Goal: Task Accomplishment & Management: Manage account settings

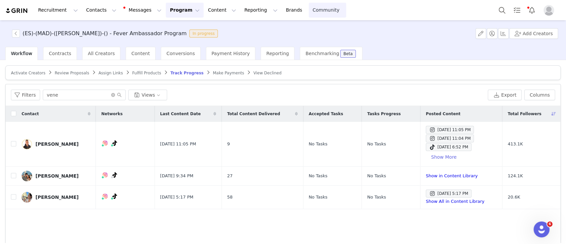
scroll to position [79, 0]
click at [499, 8] on button "Search" at bounding box center [502, 10] width 15 height 15
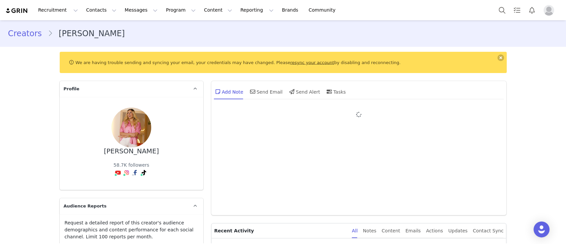
type input "+1 ([GEOGRAPHIC_DATA])"
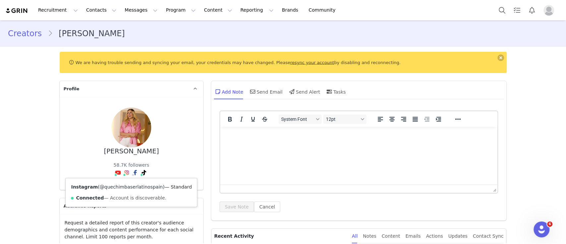
click at [123, 188] on link "@quechimbaserlatinospain" at bounding box center [131, 186] width 63 height 5
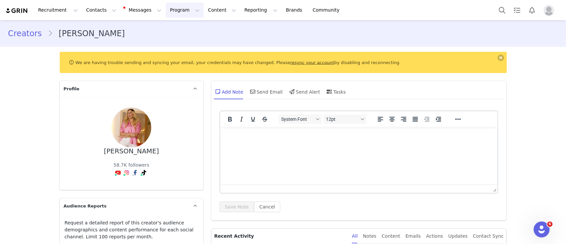
click at [166, 11] on button "Program Program" at bounding box center [185, 10] width 38 height 15
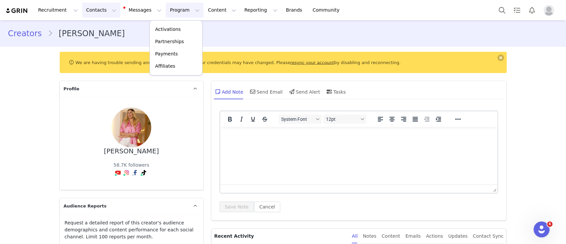
click at [96, 9] on button "Contacts Contacts" at bounding box center [101, 10] width 38 height 15
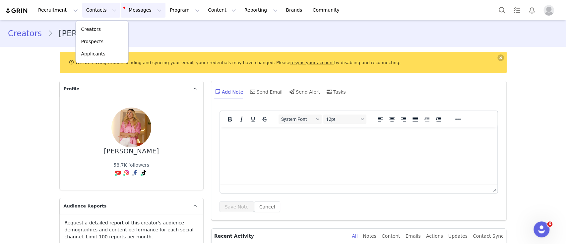
click at [126, 11] on button "Messages Messages" at bounding box center [143, 10] width 45 height 15
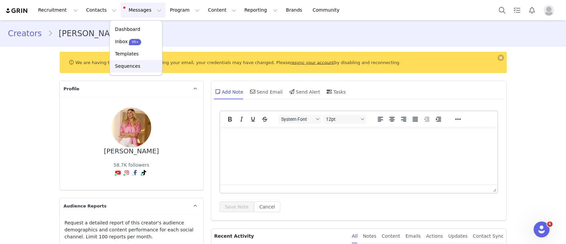
click at [134, 65] on p "Sequences" at bounding box center [127, 66] width 25 height 7
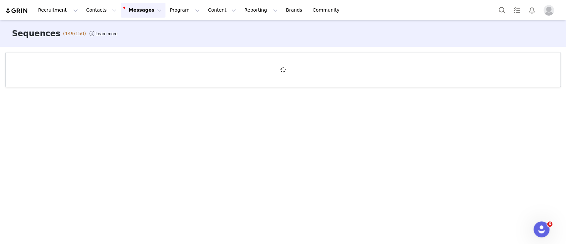
click at [27, 46] on div "Sequences (149/150) Learn more" at bounding box center [283, 33] width 566 height 27
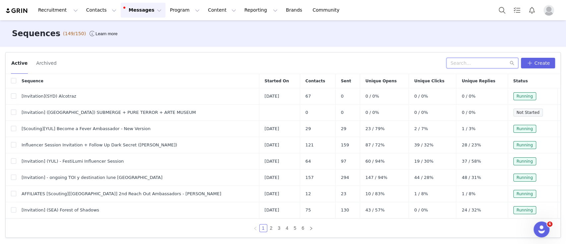
click at [464, 63] on input "text" at bounding box center [483, 63] width 72 height 11
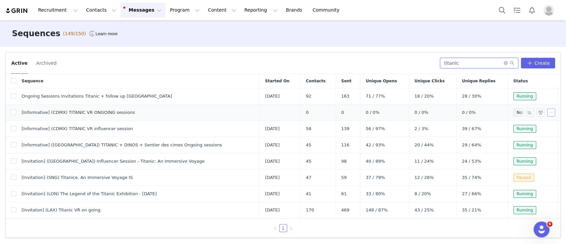
type input "titanic"
click at [547, 112] on button "button" at bounding box center [551, 112] width 8 height 8
click at [526, 124] on span "Edit" at bounding box center [528, 124] width 9 height 5
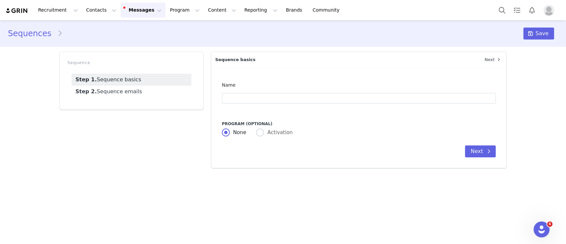
type input "[Informative] (CDMX) TITANIC VR ONGOING sessions"
type input "Invitación: descubre Titanic VR en una exclusiva premier"
radio input "false"
radio input "true"
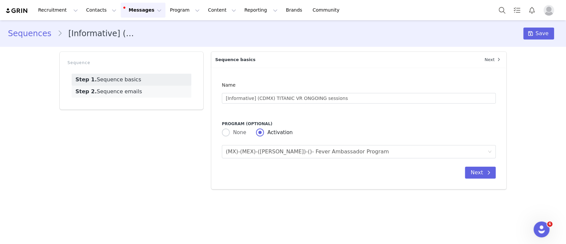
click at [126, 92] on link "Step 2. Sequence emails" at bounding box center [132, 92] width 120 height 12
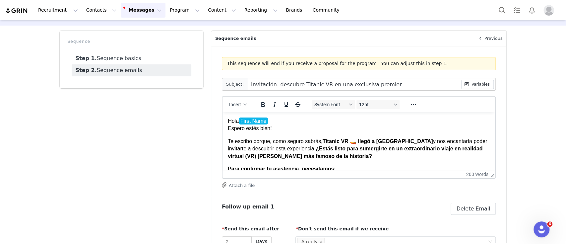
scroll to position [22, 0]
click at [309, 148] on p "Te escribo porque, como seguro sabrás, Titanic VR 🚤 llegó a Ciudad de México y …" at bounding box center [359, 148] width 262 height 22
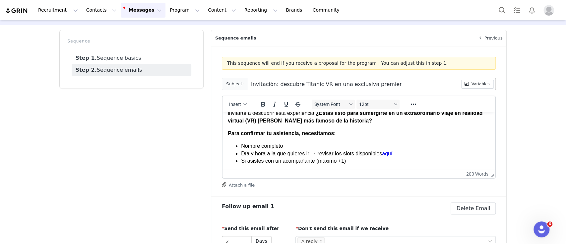
scroll to position [40, 0]
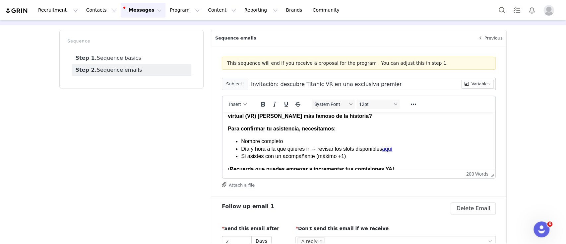
click at [291, 149] on li "Día y hora a la que quieres ir → revisar los slots disponibles aquí" at bounding box center [365, 148] width 249 height 7
click at [382, 149] on link "aquí" at bounding box center [387, 149] width 10 height 6
click at [383, 149] on link "aquí" at bounding box center [387, 149] width 10 height 6
click at [388, 149] on link "aquí" at bounding box center [387, 149] width 10 height 6
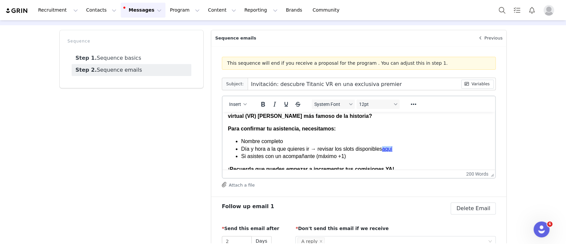
click at [388, 149] on link "aquí" at bounding box center [387, 149] width 10 height 6
click at [363, 133] on body "Hola First Name Espero estés bien! Te escribo porque, como seguro sabrás, Titan…" at bounding box center [359, 183] width 262 height 213
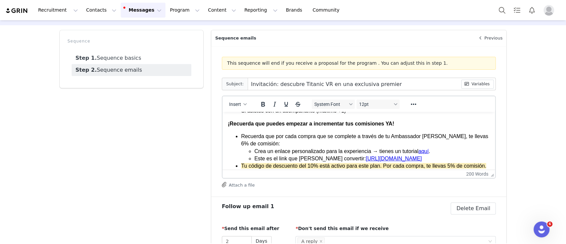
scroll to position [86, 0]
click at [266, 143] on li "Recuerda que por cada compra que se complete a través de tu Ambassador Link, te…" at bounding box center [365, 147] width 249 height 30
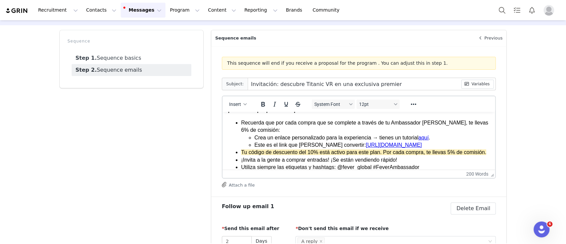
scroll to position [101, 0]
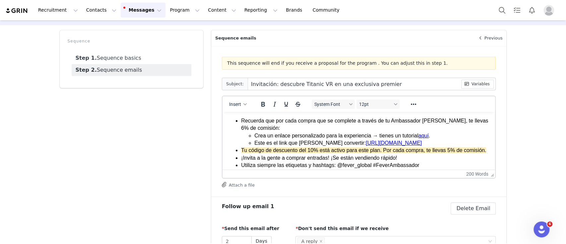
click at [280, 153] on span "Tu código de descuento del 10% está activo para este plan. Por cada compra, te …" at bounding box center [363, 150] width 245 height 6
click at [271, 125] on li "Recuerda que por cada compra que se complete a través de tu Ambassador Link, te…" at bounding box center [365, 132] width 249 height 30
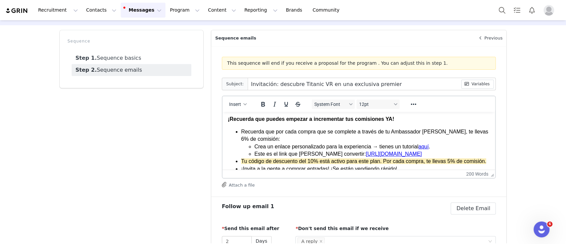
scroll to position [89, 0]
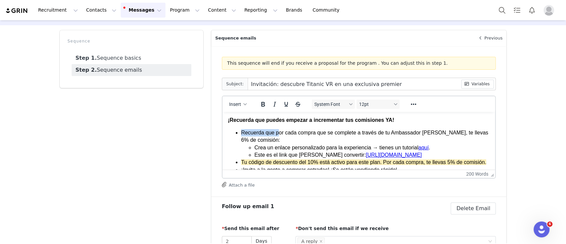
drag, startPoint x: 278, startPoint y: 133, endPoint x: 240, endPoint y: 134, distance: 37.5
click at [240, 134] on ul "Recuerda que por cada compra que se complete a través de tu Ambassador Link, te…" at bounding box center [359, 158] width 262 height 59
drag, startPoint x: 321, startPoint y: 134, endPoint x: 281, endPoint y: 133, distance: 39.8
click at [281, 133] on li "Por cada compra que se complete a través de tu Ambassador Link, te llevas 6% de…" at bounding box center [365, 144] width 249 height 30
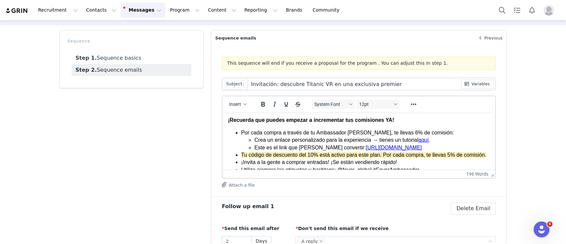
click at [300, 141] on li "Crea un enlace personalizado para la experiencia → tienes un tutorial aquí ." at bounding box center [372, 139] width 236 height 7
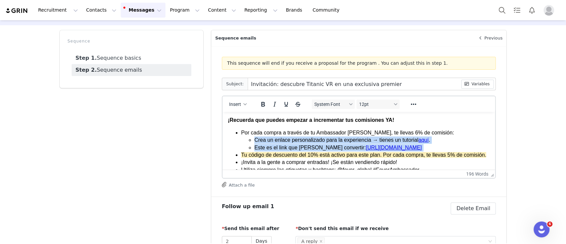
drag, startPoint x: 410, startPoint y: 147, endPoint x: 247, endPoint y: 141, distance: 163.4
click at [247, 141] on ul "Crea un enlace personalizado para la experiencia → tienes un tutorial aquí . Es…" at bounding box center [365, 143] width 249 height 15
click at [259, 105] on icon "Bold" at bounding box center [263, 104] width 8 height 8
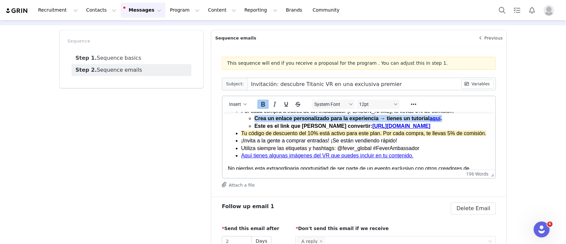
scroll to position [111, 0]
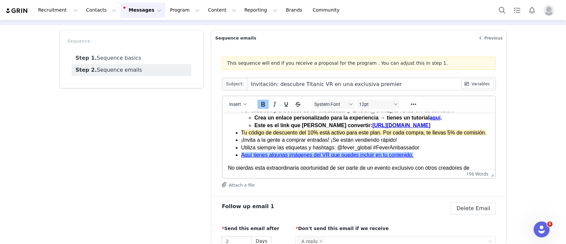
click at [291, 155] on link "Aquí tienes algunas imágenes del VR que puedes incluir en tu contenido." at bounding box center [327, 155] width 172 height 6
click at [284, 168] on p "No pierdas esta extraordinaria oportunidad de ser parte de un evento exclusivo …" at bounding box center [359, 171] width 262 height 15
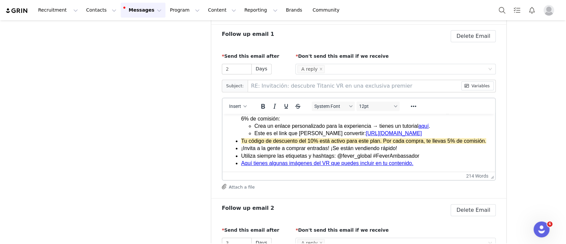
scroll to position [119, 0]
click at [418, 127] on link "aquí" at bounding box center [423, 126] width 10 height 6
click at [356, 163] on link "Aquí tienes algunas imágenes del VR que puedes incluir en tu contenido." at bounding box center [327, 163] width 172 height 6
click at [366, 133] on link "https://feverup.com/m/398752" at bounding box center [394, 133] width 56 height 6
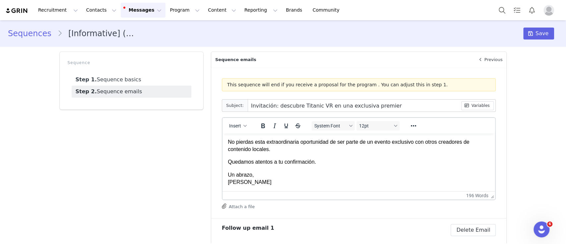
scroll to position [0, 0]
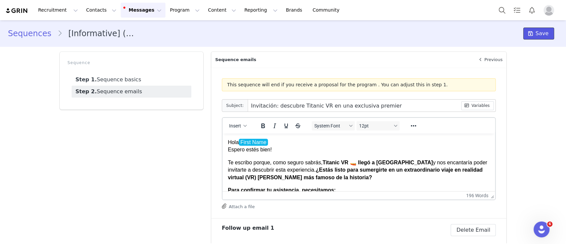
click at [529, 34] on icon at bounding box center [531, 33] width 5 height 5
click at [172, 6] on button "Program Program" at bounding box center [185, 10] width 38 height 15
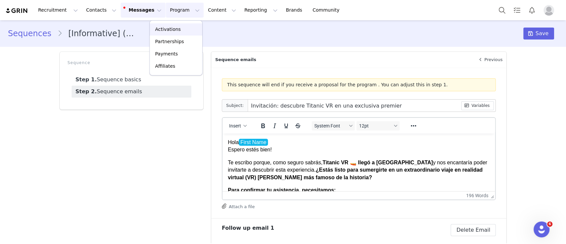
click at [185, 28] on div "Activations" at bounding box center [176, 29] width 44 height 7
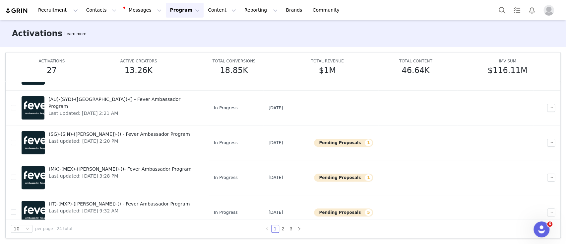
scroll to position [104, 0]
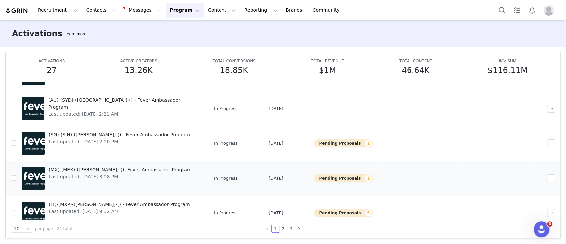
click at [92, 166] on span "(MX)-(MEX)-(SABRINA)-()- Fever Ambassador Program" at bounding box center [120, 169] width 143 height 7
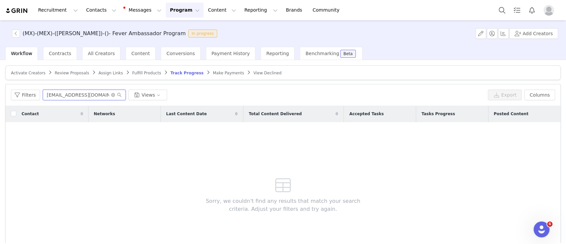
click at [94, 91] on input "fgolzarrivara@gmail.com" at bounding box center [84, 95] width 83 height 11
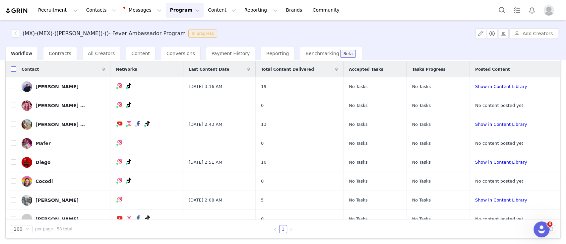
click at [14, 69] on input "checkbox" at bounding box center [13, 68] width 5 height 5
checkbox input "true"
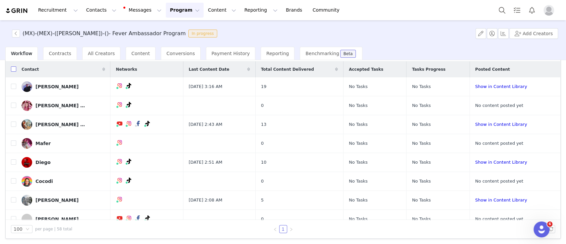
checkbox input "true"
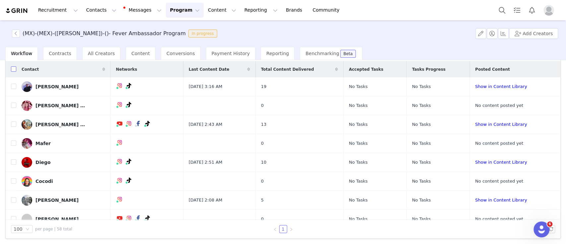
checkbox input "true"
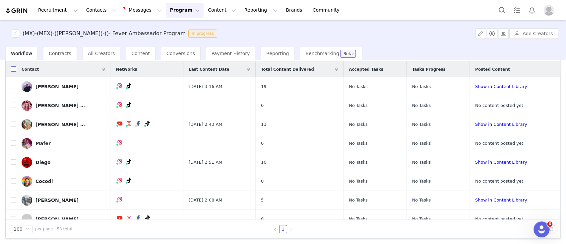
checkbox input "true"
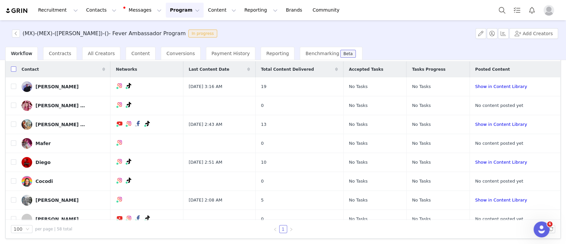
checkbox input "true"
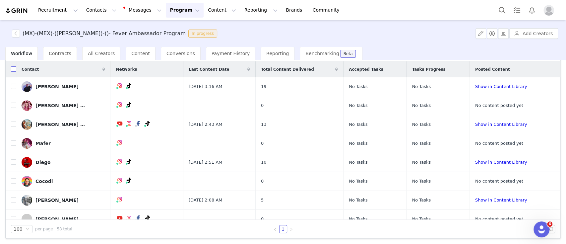
checkbox input "true"
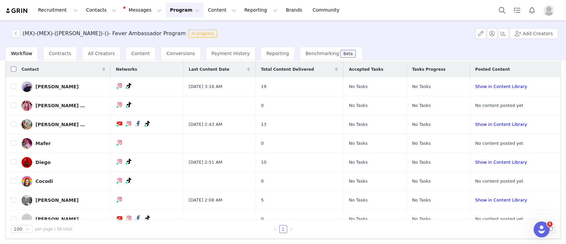
checkbox input "true"
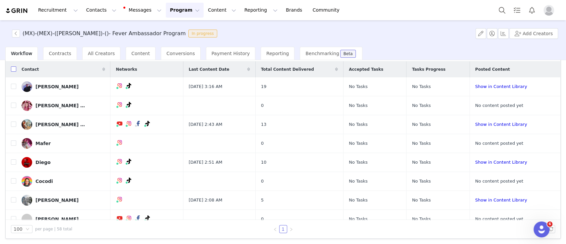
checkbox input "true"
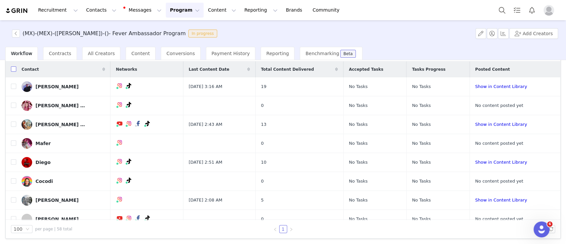
checkbox input "true"
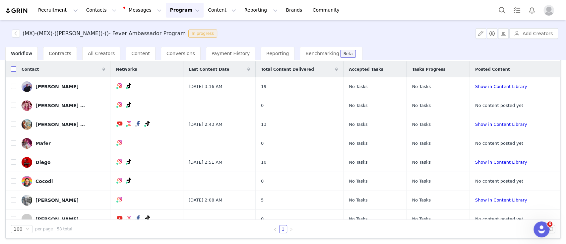
checkbox input "true"
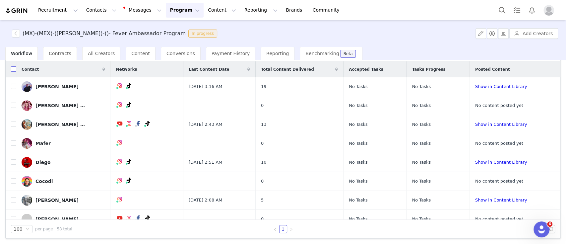
checkbox input "true"
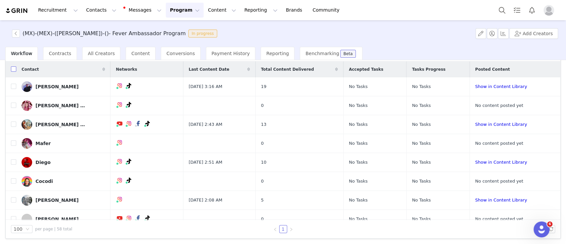
checkbox input "true"
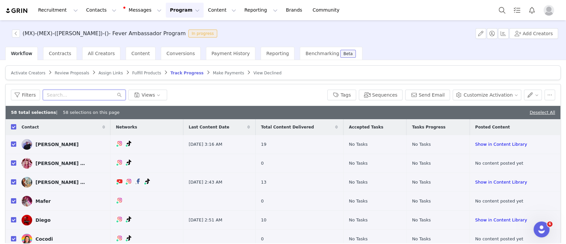
click at [102, 94] on input "text" at bounding box center [84, 95] width 83 height 11
paste input "annamaalouf14@hotmail.com"
type input "annamaalouf14@hotmail.com"
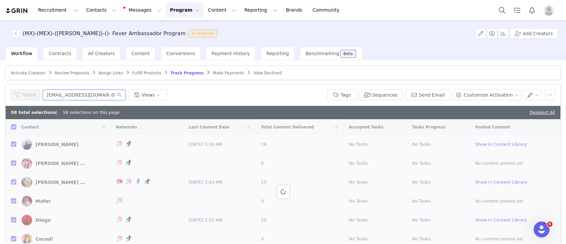
checkbox input "false"
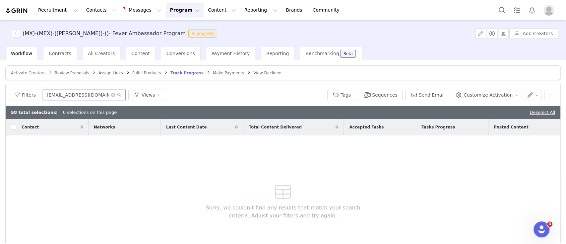
click at [79, 95] on input "annamaalouf14@hotmail.com" at bounding box center [84, 95] width 83 height 11
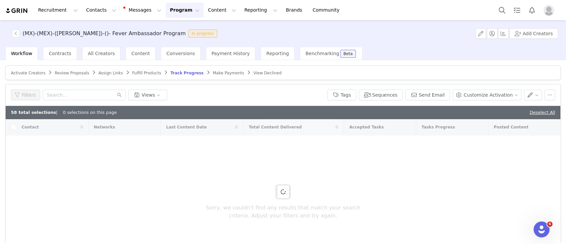
checkbox input "true"
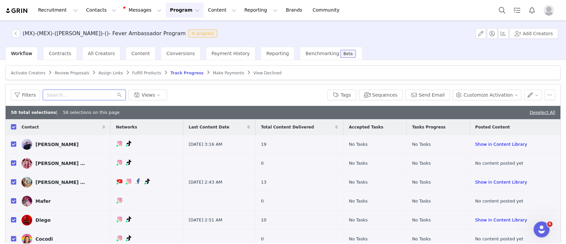
paste input "isakmunoz.contacto@gmail.com"
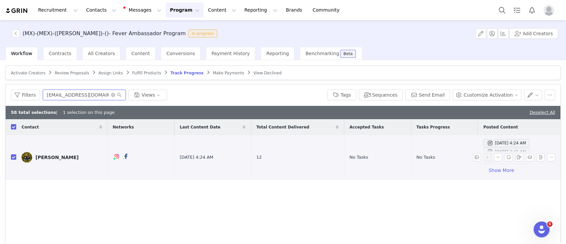
type input "isakmunoz.contacto@gmail.com"
click at [14, 157] on input "checkbox" at bounding box center [13, 156] width 5 height 5
checkbox input "false"
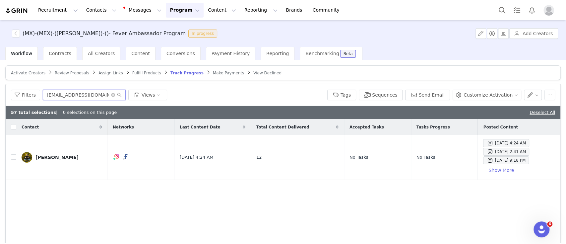
click at [92, 92] on input "isakmunoz.contacto@gmail.com" at bounding box center [84, 95] width 83 height 11
paste input "yabi.mktcreator"
type input "yabi.mktcreator@gmail.com"
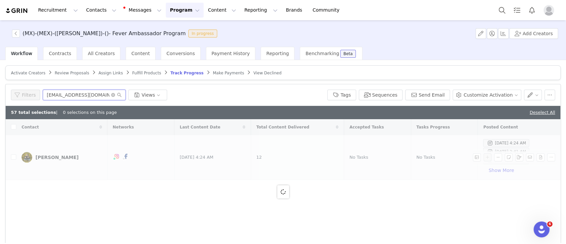
checkbox input "true"
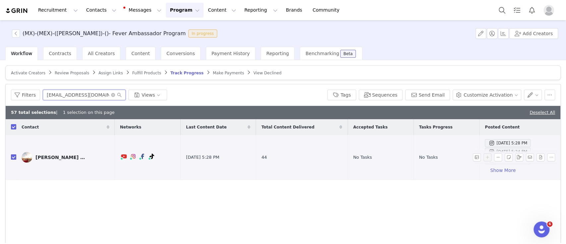
type input "yabi.mktcreator@gmail.com"
click at [13, 156] on input "checkbox" at bounding box center [13, 156] width 5 height 5
checkbox input "false"
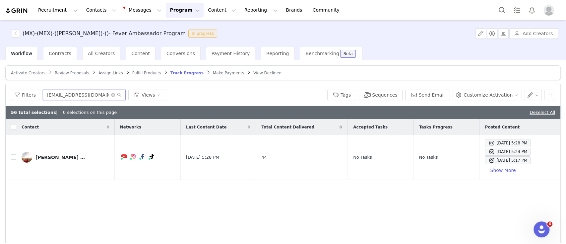
click at [73, 96] on input "yabi.mktcreator@gmail.com" at bounding box center [84, 95] width 83 height 11
type input "panag"
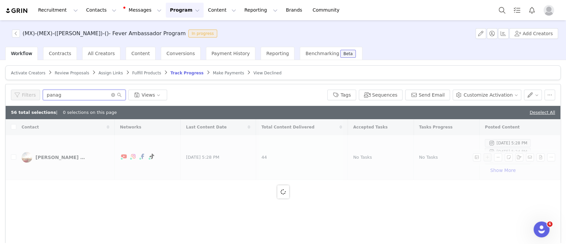
checkbox input "true"
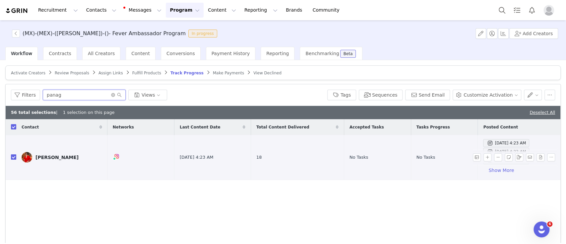
type input "panag"
click at [14, 155] on input "checkbox" at bounding box center [13, 156] width 5 height 5
checkbox input "false"
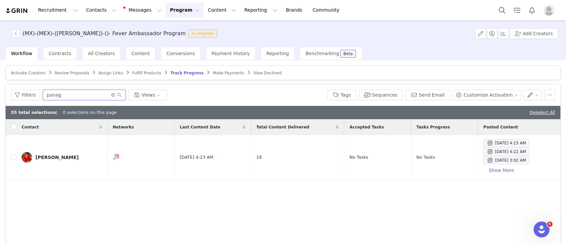
click at [75, 94] on input "panag" at bounding box center [84, 95] width 83 height 11
paste input "mamarecomiendaig@gmail.com"
type input "mamarecomiendaig@gmail.com"
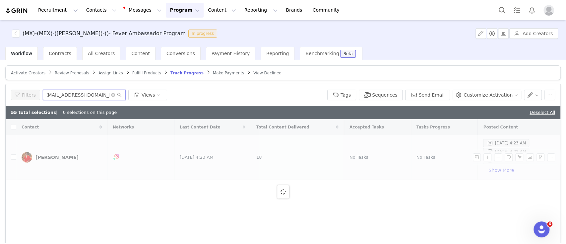
checkbox input "true"
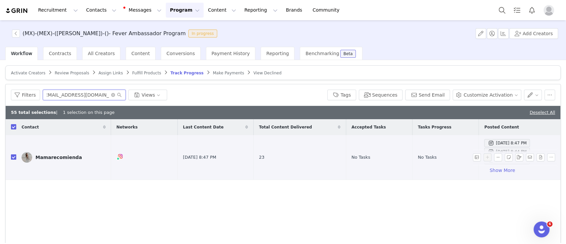
type input "mamarecomiendaig@gmail.com"
click at [15, 159] on input "checkbox" at bounding box center [13, 156] width 5 height 5
checkbox input "false"
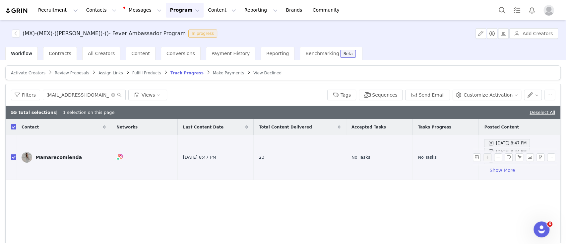
scroll to position [0, 0]
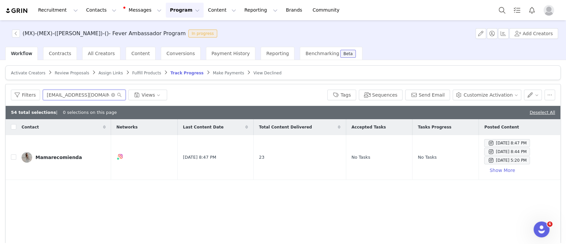
click at [70, 98] on input "mamarecomiendaig@gmail.com" at bounding box center [84, 95] width 83 height 11
type input "eleaz"
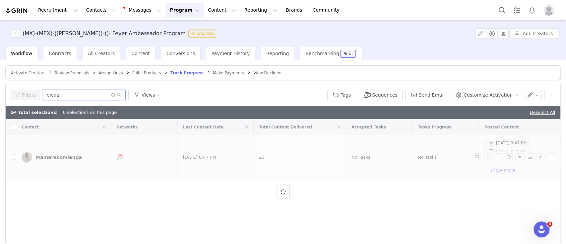
checkbox input "true"
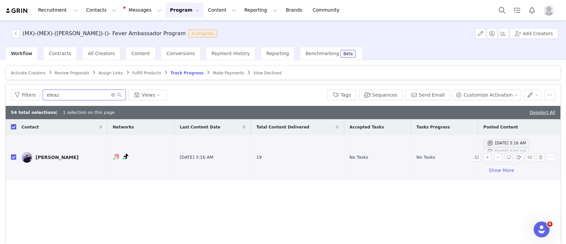
type input "eleaz"
click at [15, 155] on input "checkbox" at bounding box center [13, 156] width 5 height 5
checkbox input "false"
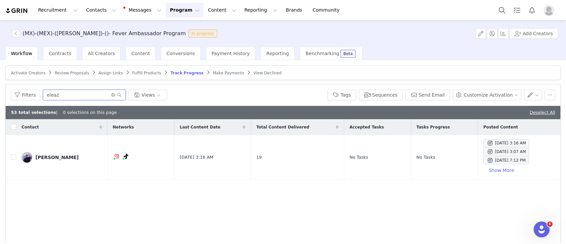
click at [61, 99] on input "eleaz" at bounding box center [84, 95] width 83 height 11
paste input "carbaxtravel@gmail.com"
type input "carbaxtravel@gmail.com"
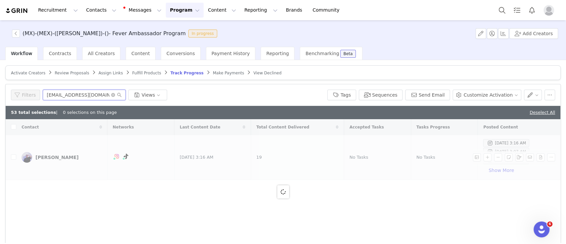
checkbox input "true"
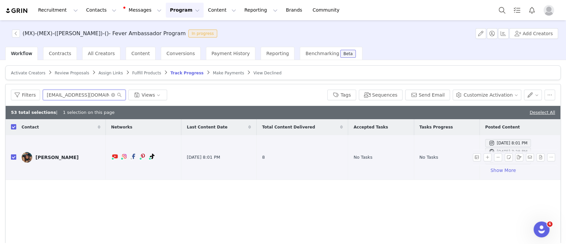
type input "carbaxtravel@gmail.com"
click at [15, 157] on input "checkbox" at bounding box center [13, 156] width 5 height 5
checkbox input "false"
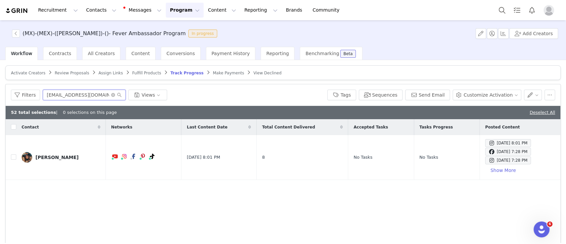
click at [69, 94] on input "carbaxtravel@gmail.com" at bounding box center [84, 95] width 83 height 11
paste input "diego.eventos222"
type input "diego.eventos222@gmail.com"
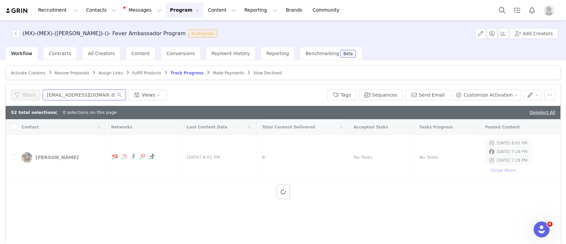
checkbox input "true"
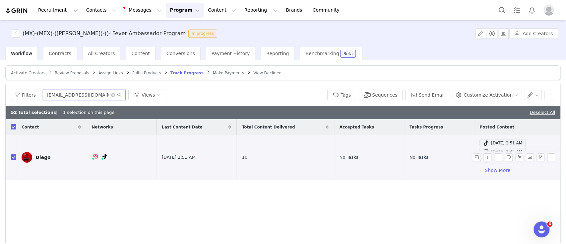
type input "diego.eventos222@gmail.com"
click at [14, 157] on input "checkbox" at bounding box center [13, 156] width 5 height 5
checkbox input "false"
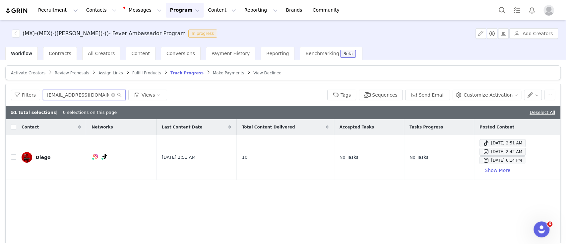
click at [74, 94] on input "diego.eventos222@gmail.com" at bounding box center [84, 95] width 83 height 11
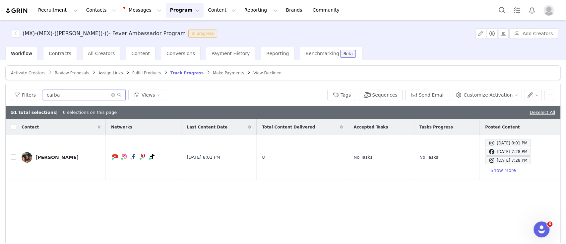
click at [68, 92] on input "carba" at bounding box center [84, 95] width 83 height 11
paste input "soyhali23@gmail.com"
type input "soyhali23@gmail.com"
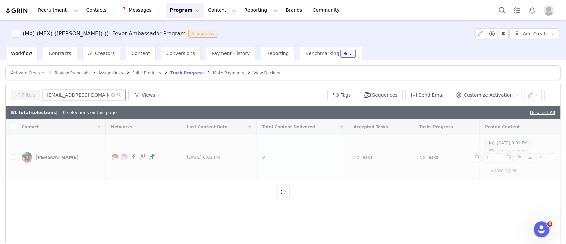
checkbox input "true"
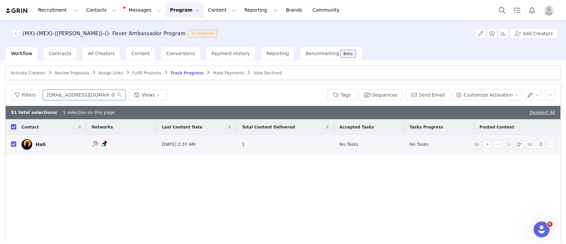
type input "soyhali23@gmail.com"
click at [14, 142] on input "checkbox" at bounding box center [13, 143] width 5 height 5
checkbox input "false"
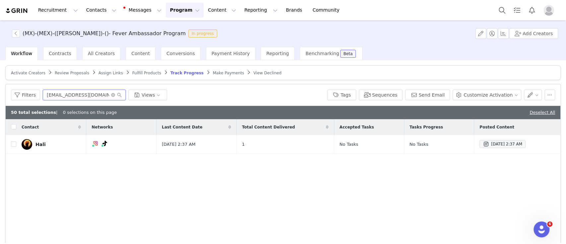
click at [53, 97] on input "soyhali23@gmail.com" at bounding box center [84, 95] width 83 height 11
paste input "contacto@rutadeviaje.com.mx"
type input "contacto@rutadeviaje.com.mx"
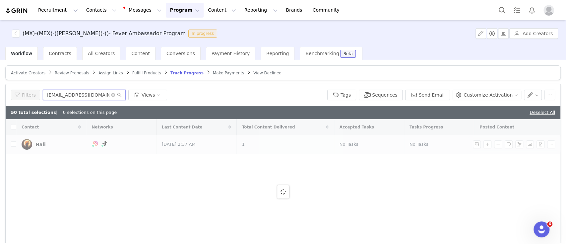
checkbox input "true"
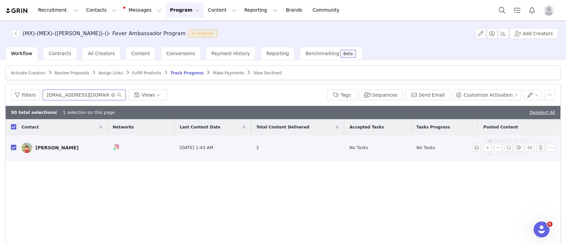
type input "contacto@rutadeviaje.com.mx"
click at [13, 145] on input "checkbox" at bounding box center [13, 147] width 5 height 5
checkbox input "false"
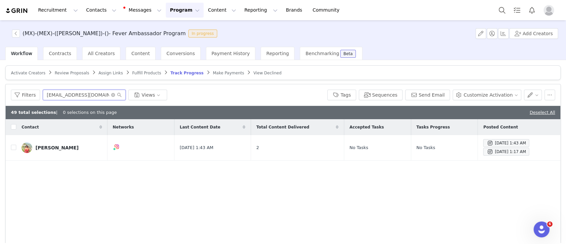
click at [71, 95] on input "contacto@rutadeviaje.com.mx" at bounding box center [84, 95] width 83 height 11
type input "paoo"
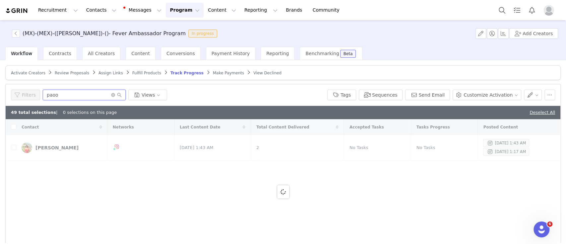
checkbox input "true"
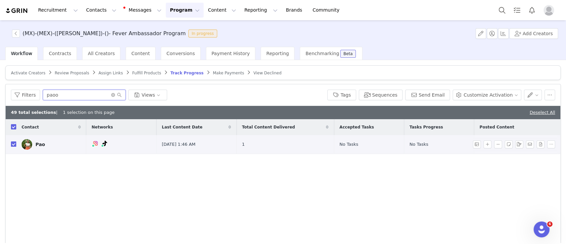
type input "paoo"
click at [16, 142] on input "checkbox" at bounding box center [13, 143] width 5 height 5
checkbox input "false"
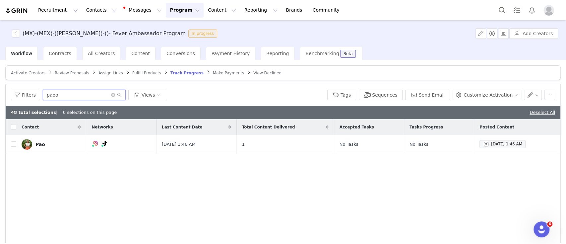
click at [74, 93] on input "paoo" at bounding box center [84, 95] width 83 height 11
paste input "karen_orozco@outlook.com"
type input "karen_orozco@outlook.com"
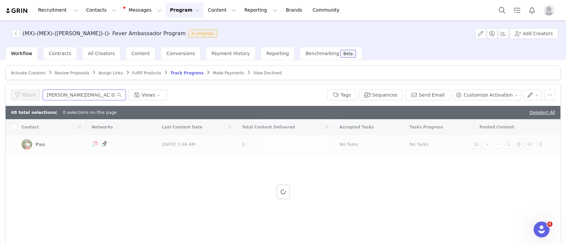
checkbox input "true"
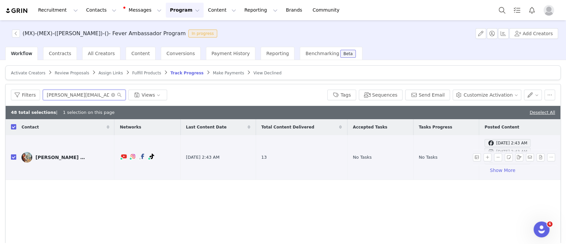
type input "karen_orozco@outlook.com"
click at [14, 157] on input "checkbox" at bounding box center [13, 156] width 5 height 5
checkbox input "false"
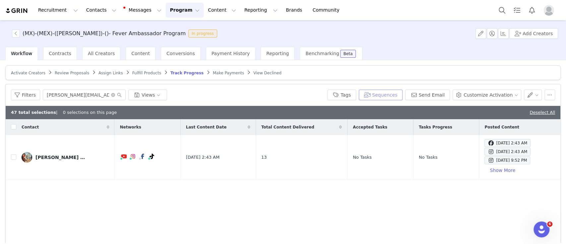
click at [393, 95] on button "Sequences" at bounding box center [381, 95] width 44 height 11
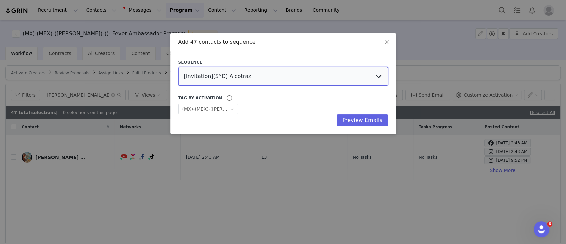
click at [249, 81] on select "[Invitation](SYD) Alcotraz [Invitation] (NYC) SUBMERGE + PURE TERROR + ARTE MUS…" at bounding box center [284, 76] width 210 height 19
click at [215, 73] on select "[Invitation](SYD) Alcotraz [Invitation] (NYC) SUBMERGE + PURE TERROR + ARTE MUS…" at bounding box center [284, 76] width 210 height 19
select select "3f49b1bb-f900-4532-8250-00686a36d639"
click at [179, 67] on select "[Invitation](SYD) Alcotraz [Invitation] (NYC) SUBMERGE + PURE TERROR + ARTE MUS…" at bounding box center [284, 76] width 210 height 19
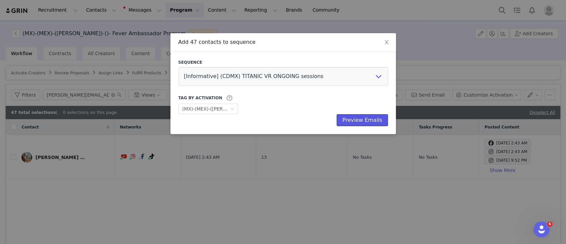
click at [353, 120] on button "Preview Emails" at bounding box center [362, 120] width 51 height 12
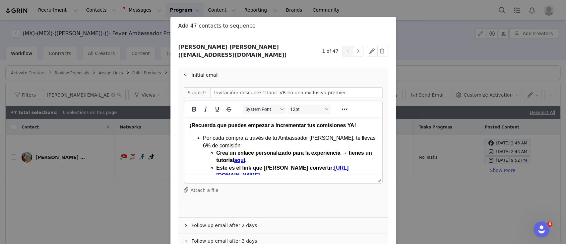
scroll to position [56, 0]
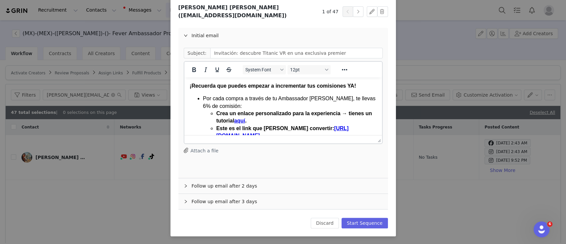
click at [148, 214] on div "Add 47 contacts to sequence Sequence [Invitation](SYD) Alcotraz [Invitation] (N…" at bounding box center [283, 122] width 566 height 244
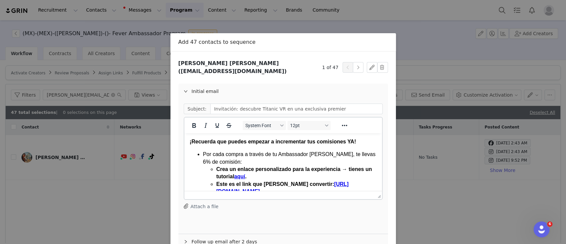
click at [415, 45] on div "Add 47 contacts to sequence Sequence [Invitation](SYD) Alcotraz [Invitation] (N…" at bounding box center [283, 122] width 566 height 244
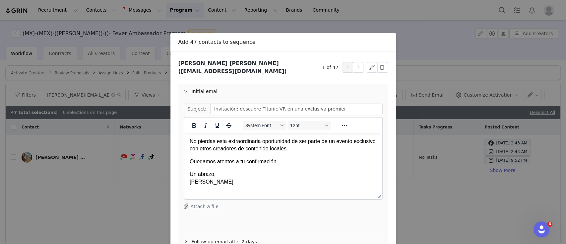
scroll to position [56, 0]
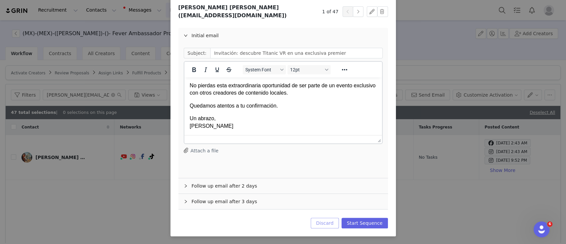
click at [328, 222] on button "Discard" at bounding box center [325, 223] width 28 height 11
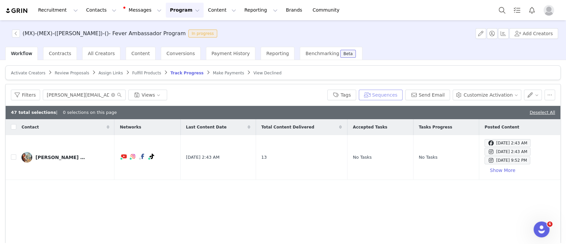
click at [385, 90] on button "Sequences" at bounding box center [381, 95] width 44 height 11
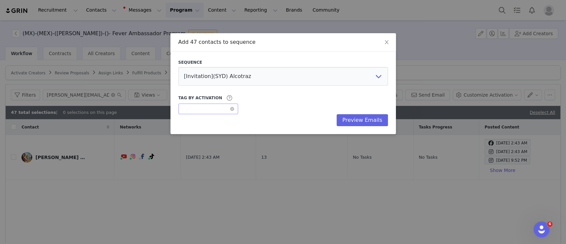
click at [220, 108] on div "Optional" at bounding box center [205, 109] width 47 height 10
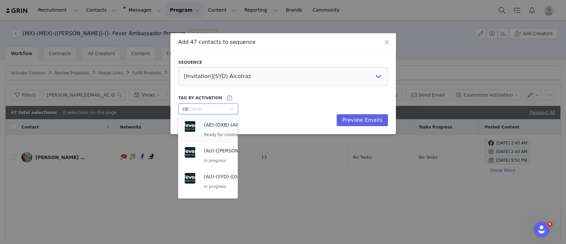
type input "c"
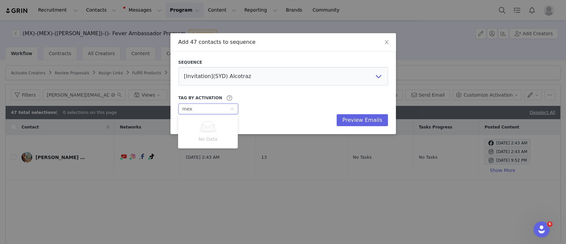
type input "mex"
click at [253, 120] on div "Preview Emails" at bounding box center [284, 120] width 210 height 12
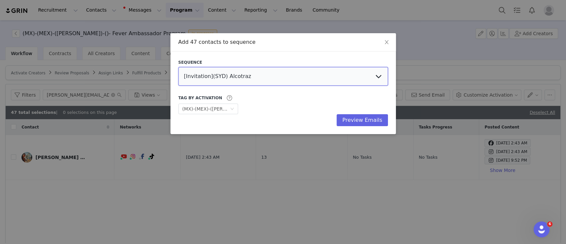
click at [260, 78] on select "[Invitation](SYD) Alcotraz [Invitation] (NYC) SUBMERGE + PURE TERROR + ARTE MUS…" at bounding box center [284, 76] width 210 height 19
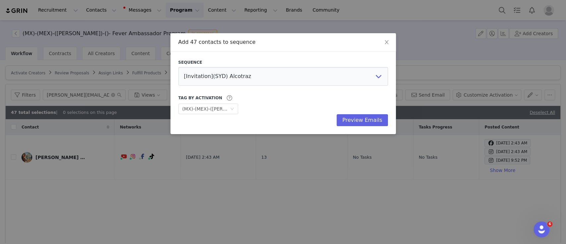
click at [275, 53] on div "Sequence [Invitation](SYD) Alcotraz [Invitation] (NYC) SUBMERGE + PURE TERROR +…" at bounding box center [284, 92] width 226 height 83
click at [387, 41] on icon "icon: close" at bounding box center [387, 42] width 4 height 4
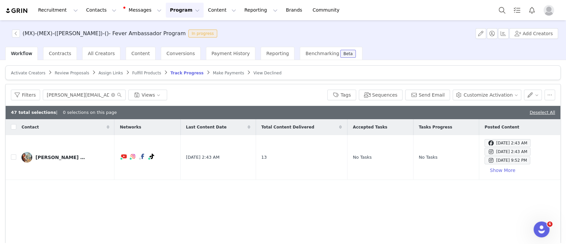
click at [175, 15] on button "Program Program" at bounding box center [185, 10] width 38 height 15
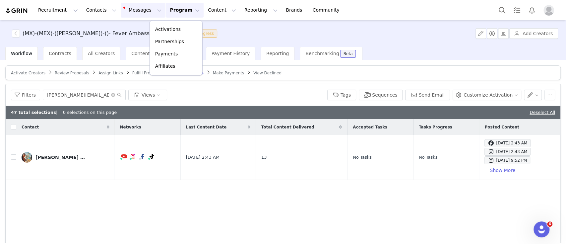
click at [130, 11] on button "Messages Messages" at bounding box center [143, 10] width 45 height 15
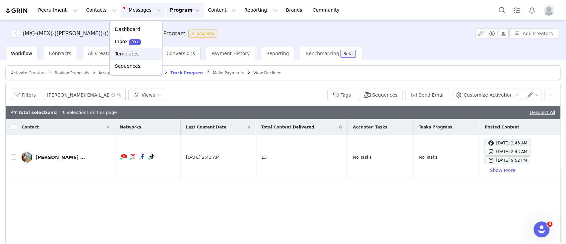
click at [127, 52] on p "Templates" at bounding box center [127, 53] width 24 height 7
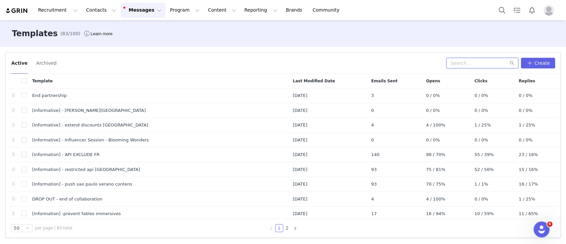
click at [461, 65] on input "text" at bounding box center [483, 63] width 72 height 11
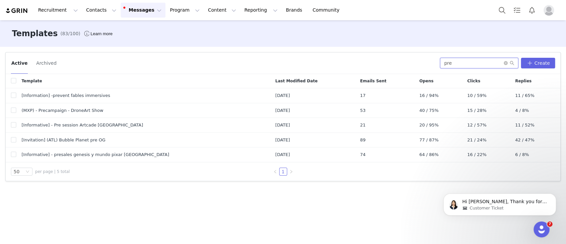
click at [455, 63] on input "pre" at bounding box center [479, 63] width 78 height 11
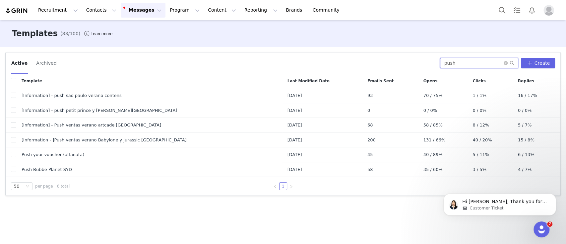
type input "push"
click at [500, 7] on button "Search" at bounding box center [502, 10] width 15 height 15
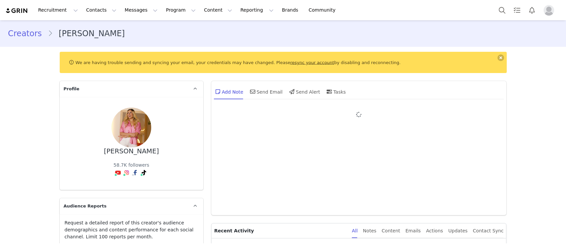
type input "+1 (United States)"
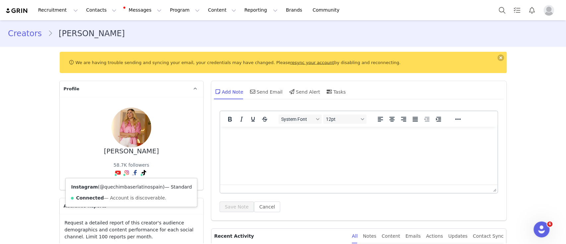
click at [123, 187] on link "@quechimbaserlatinospain" at bounding box center [131, 186] width 63 height 5
